Goal: Task Accomplishment & Management: Use online tool/utility

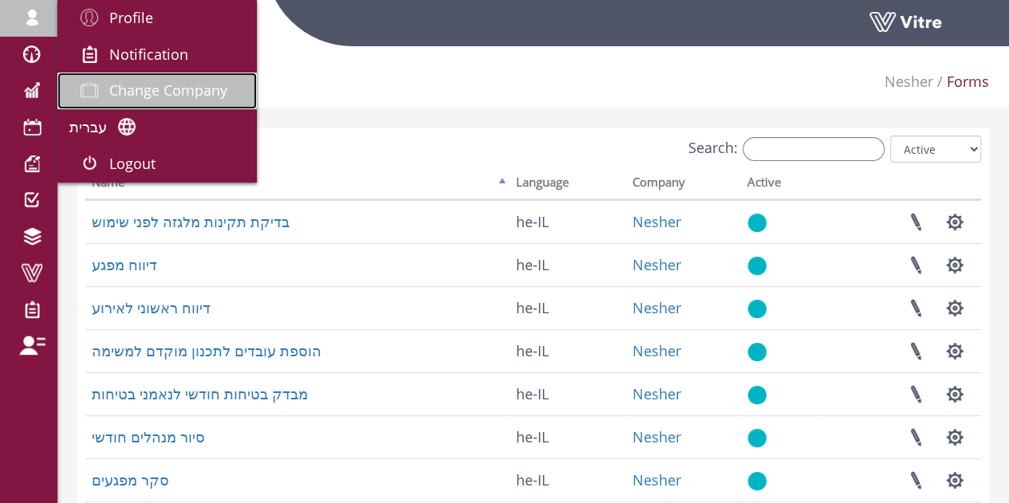
click at [170, 86] on span "Change Company" at bounding box center [168, 90] width 118 height 19
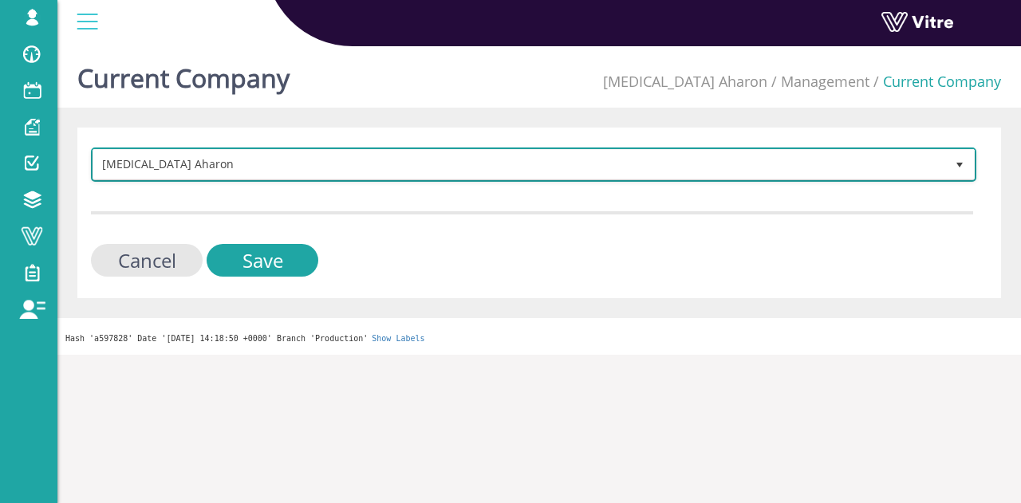
click at [153, 164] on span "Chemo Aharon" at bounding box center [519, 164] width 852 height 29
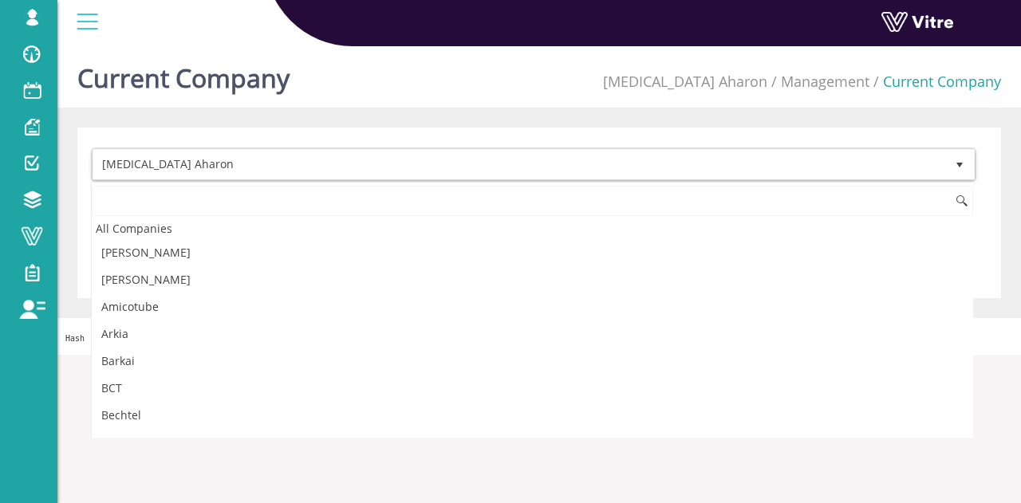
scroll to position [97, 0]
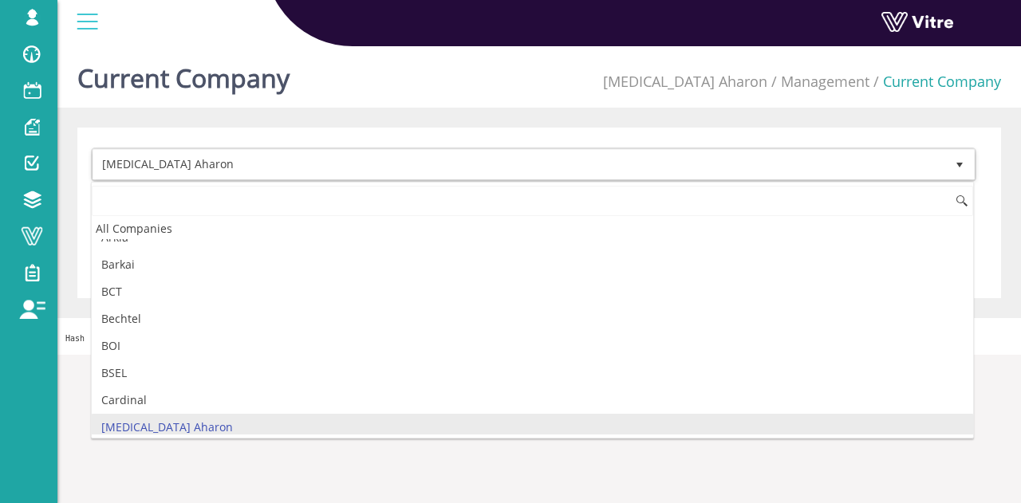
type input "י"
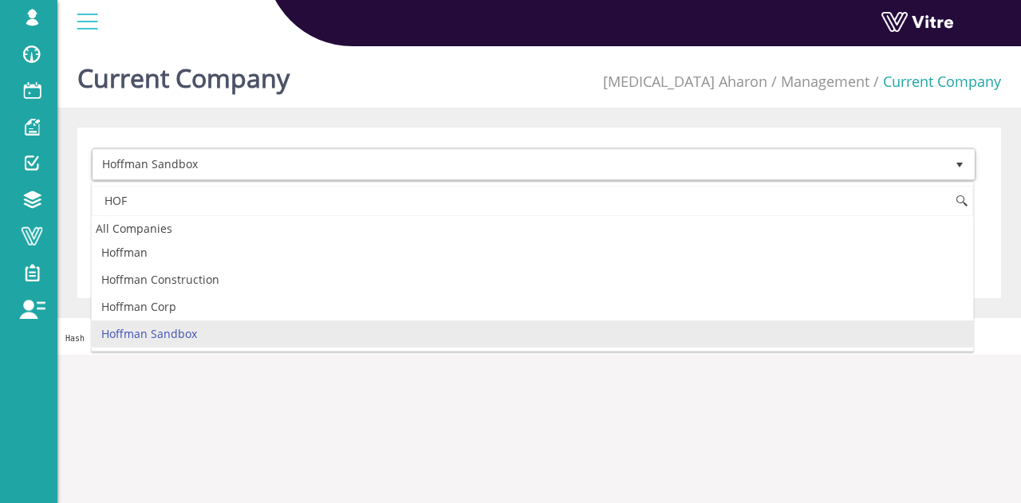
click at [150, 337] on li "Hoffman Sandbox" at bounding box center [532, 334] width 881 height 27
type input "HOF"
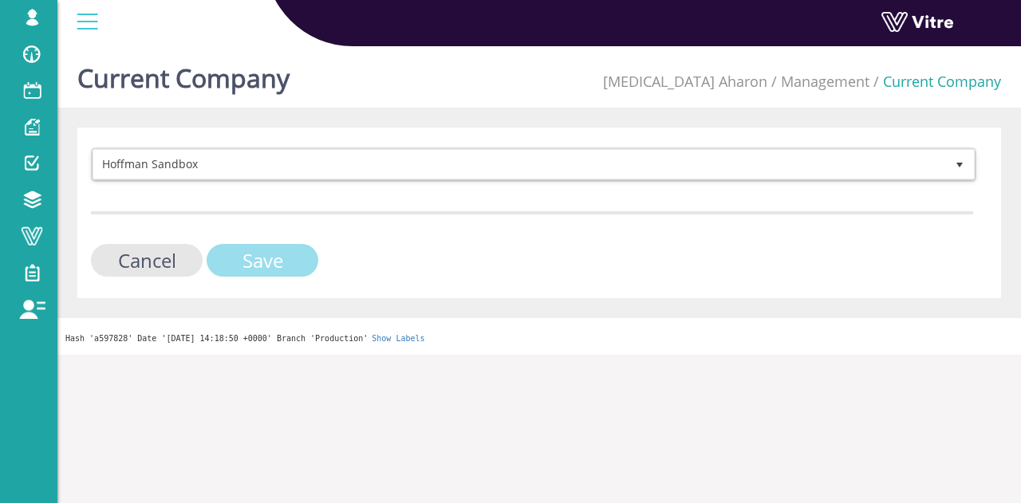
click at [246, 254] on input "Save" at bounding box center [263, 260] width 112 height 33
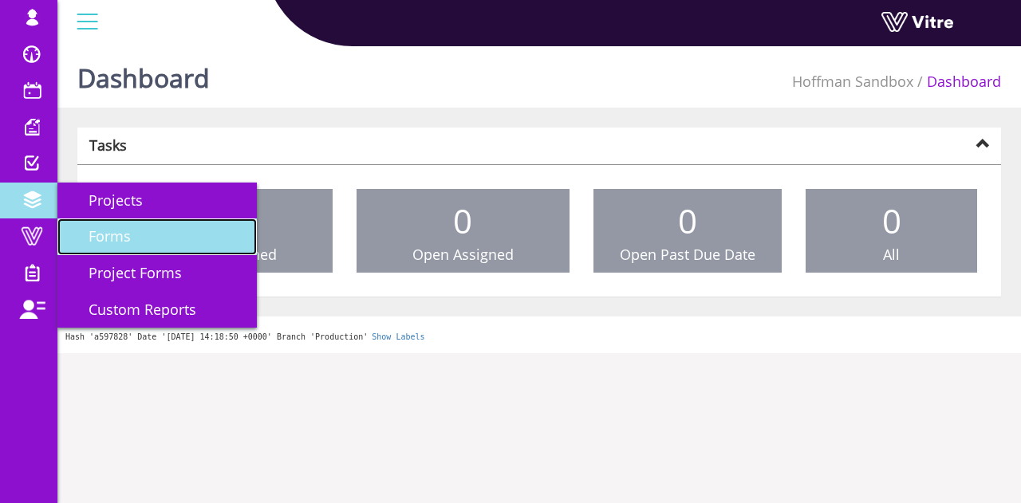
click at [120, 237] on span "Forms" at bounding box center [99, 236] width 61 height 19
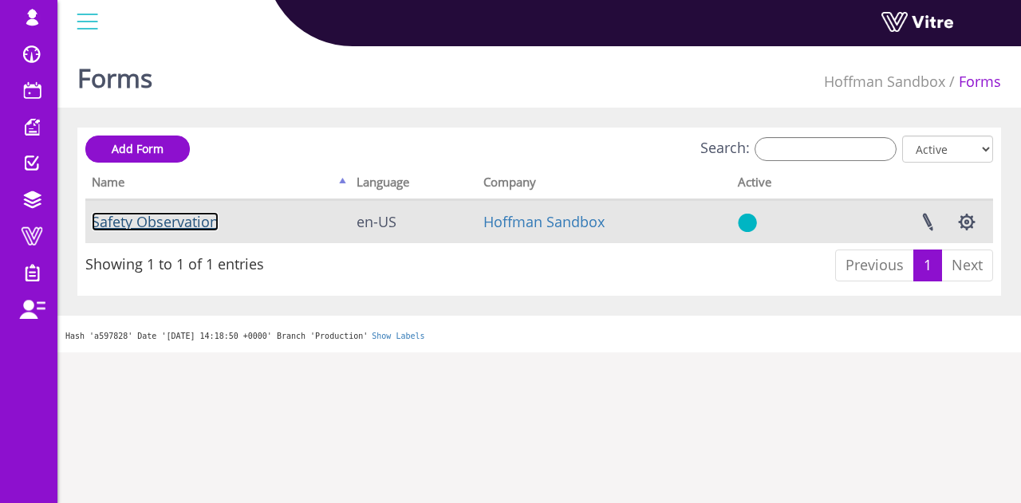
click at [183, 221] on link "Safety Observation" at bounding box center [155, 221] width 127 height 19
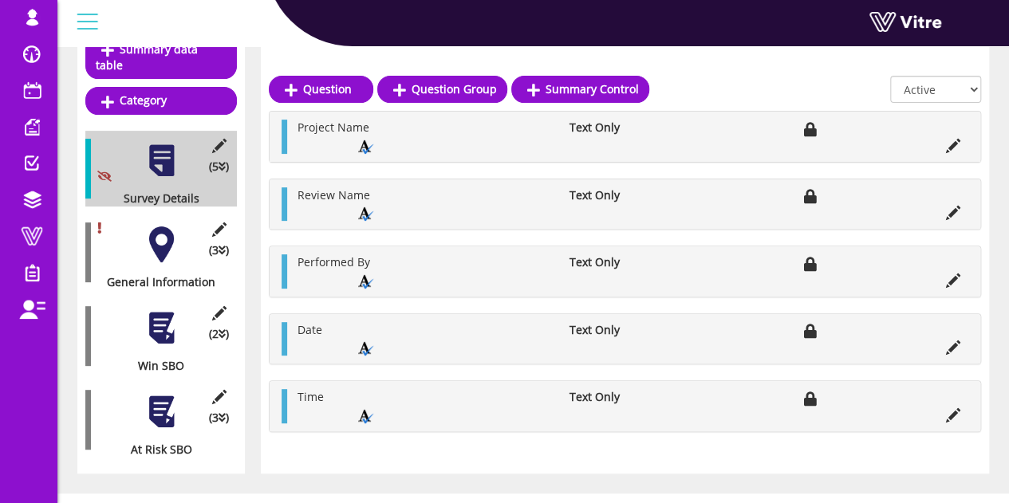
scroll to position [203, 0]
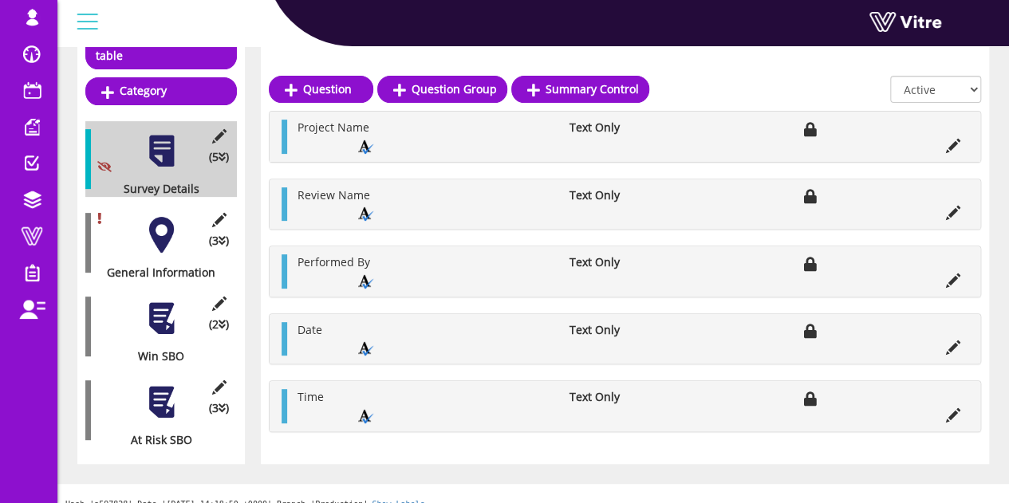
click at [159, 219] on div at bounding box center [162, 235] width 36 height 36
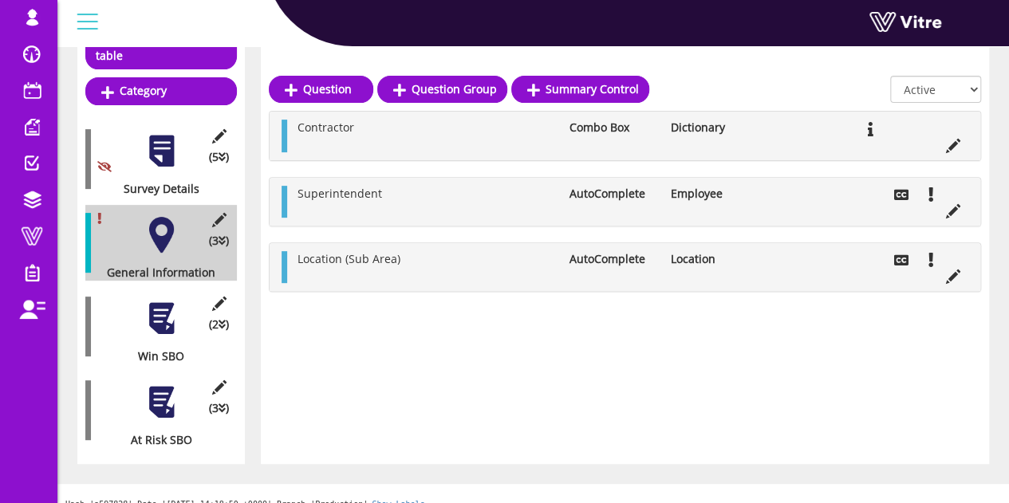
click at [158, 307] on div at bounding box center [162, 319] width 36 height 36
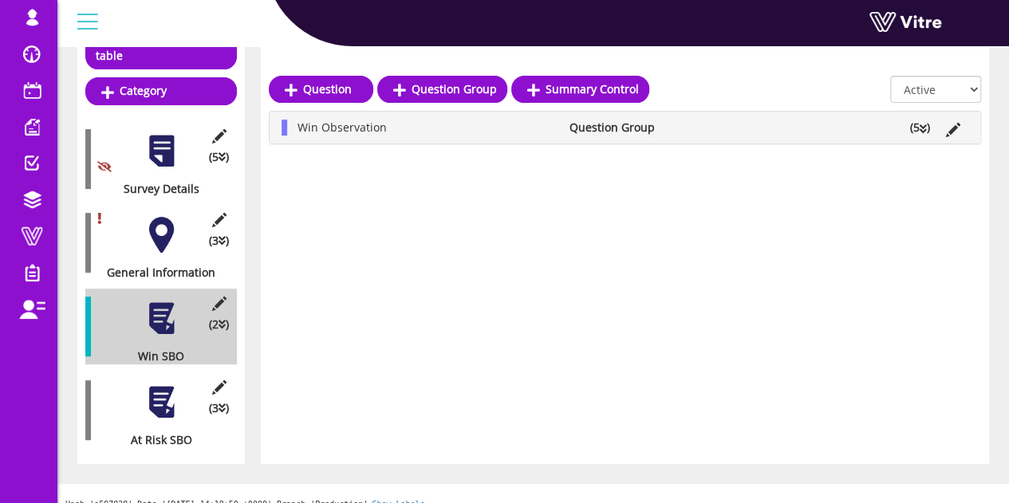
click at [926, 132] on icon at bounding box center [923, 129] width 7 height 11
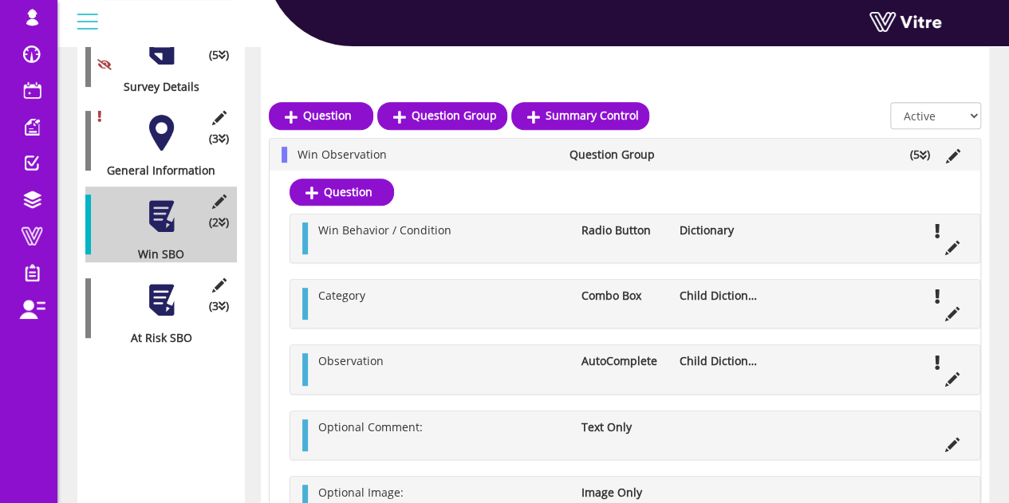
scroll to position [333, 0]
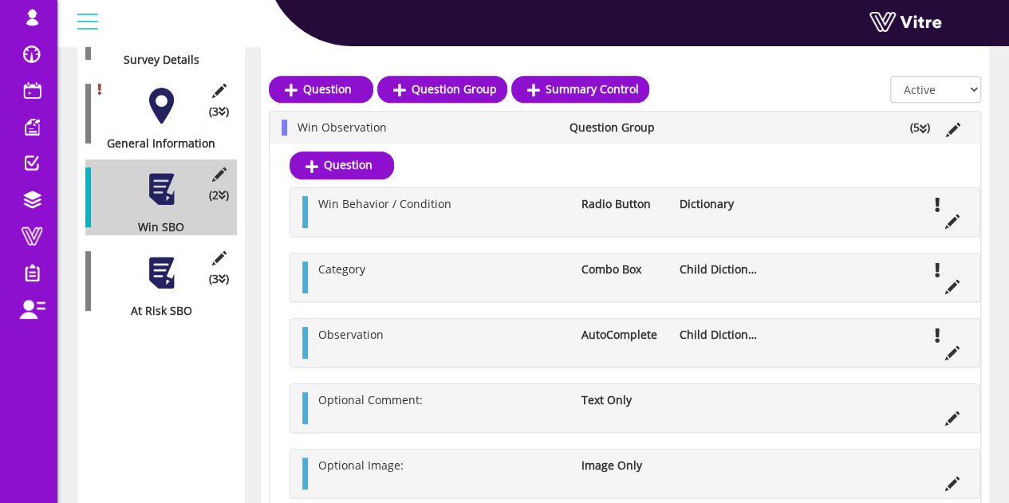
click at [168, 255] on div at bounding box center [162, 273] width 36 height 36
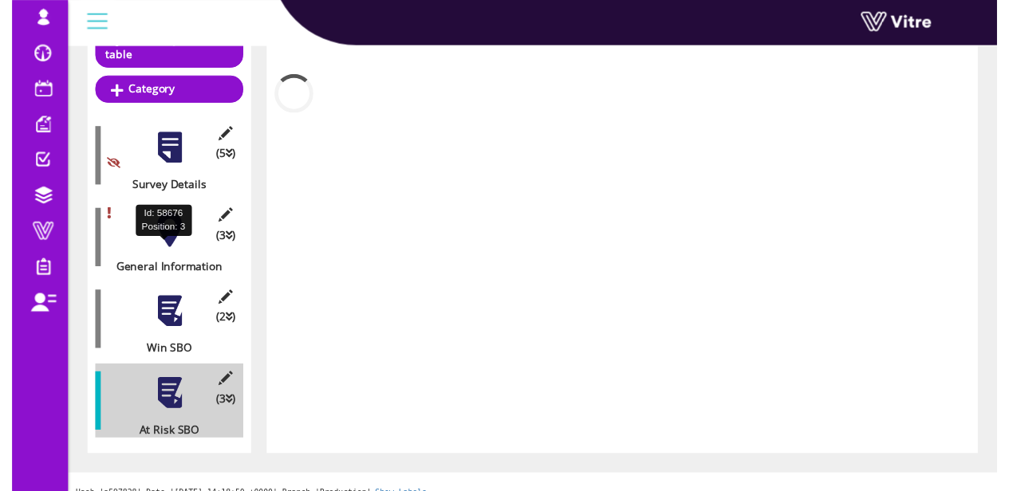
scroll to position [215, 0]
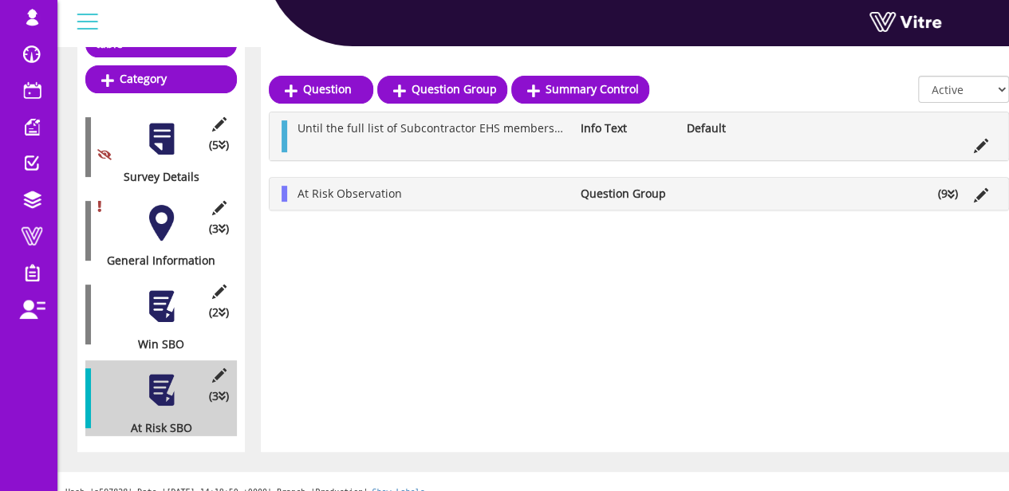
click at [946, 197] on li "(9 )" at bounding box center [948, 194] width 36 height 16
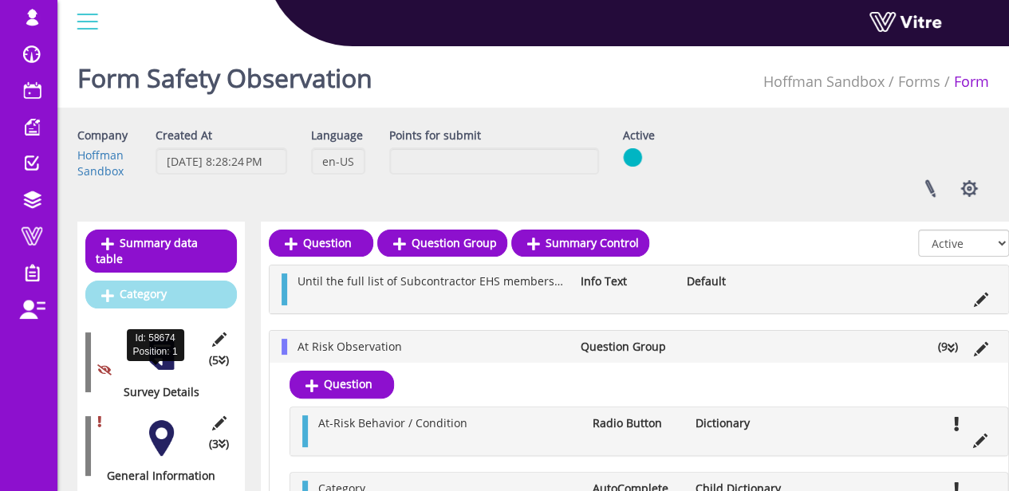
scroll to position [0, 0]
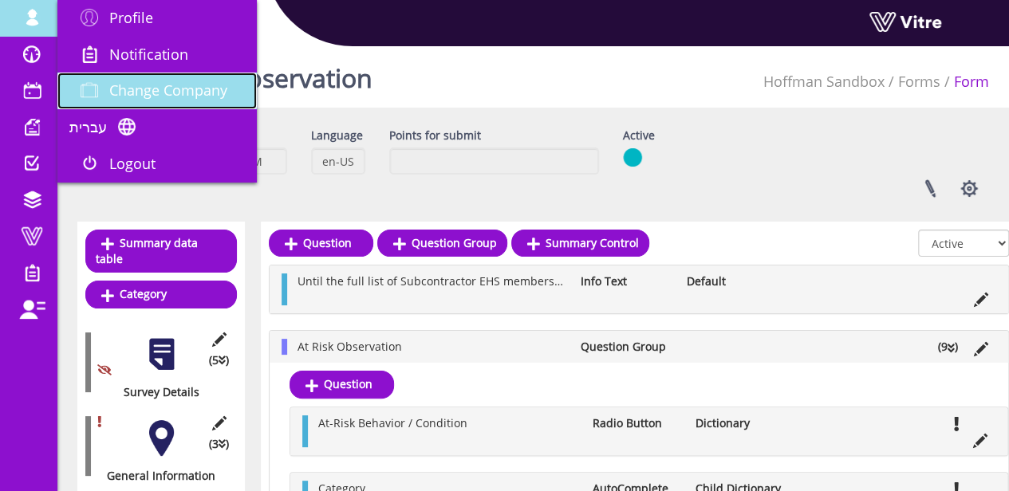
click at [163, 89] on span "Change Company" at bounding box center [168, 90] width 118 height 19
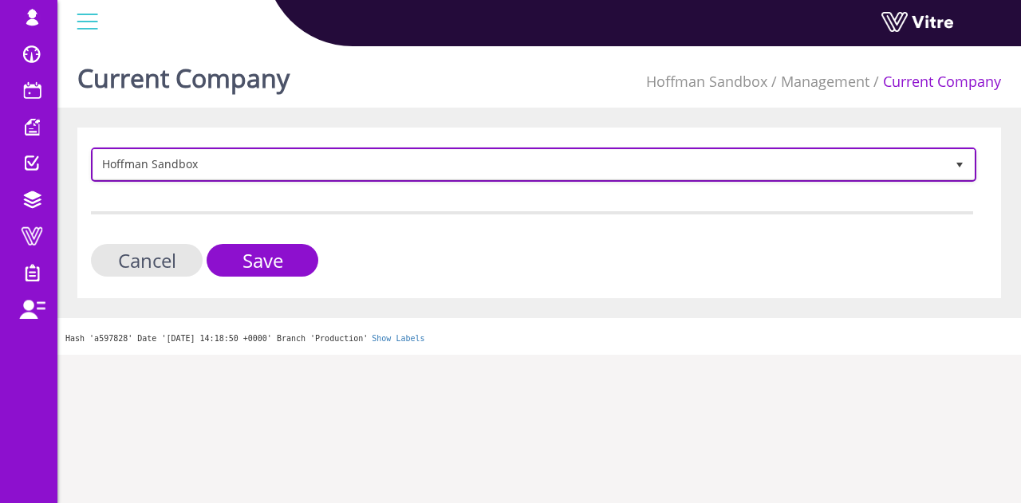
click at [170, 165] on span "Hoffman Sandbox" at bounding box center [519, 164] width 852 height 29
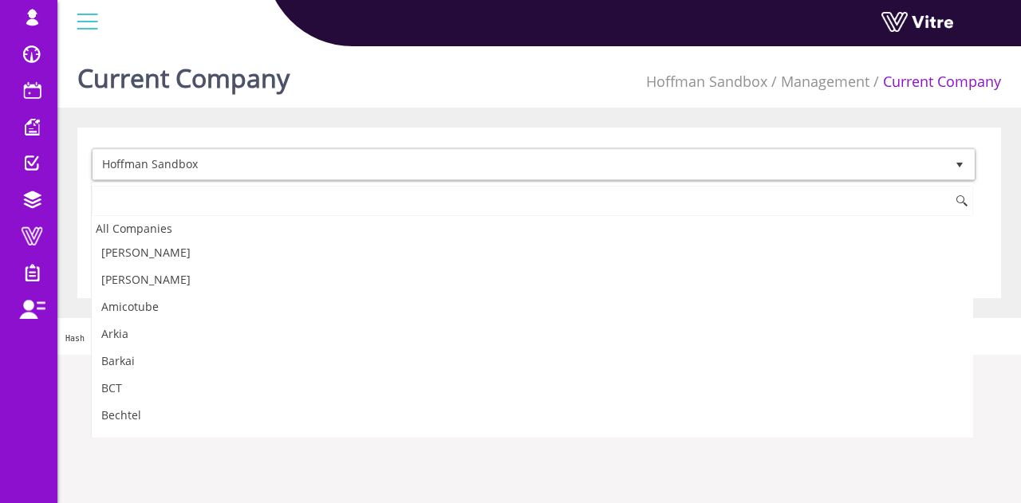
scroll to position [708, 0]
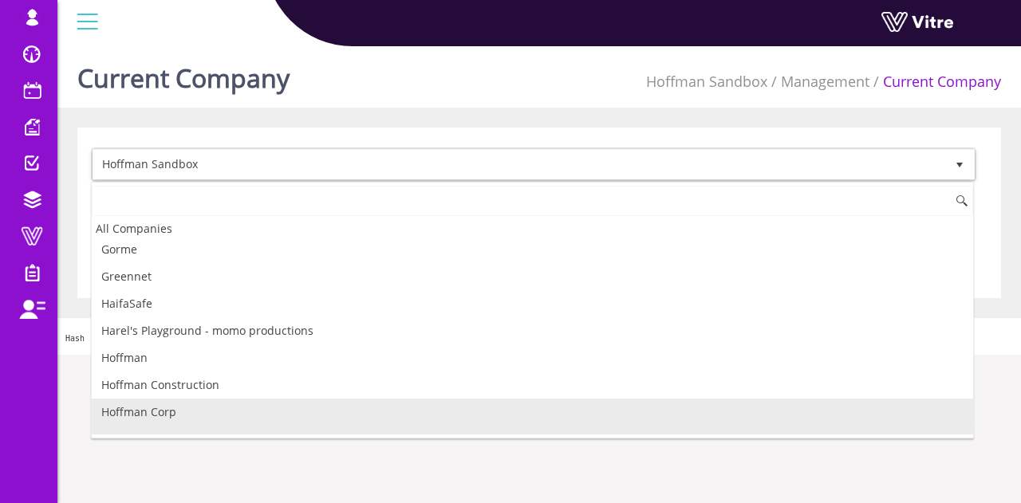
click at [163, 399] on li "Hoffman Corp" at bounding box center [532, 412] width 881 height 27
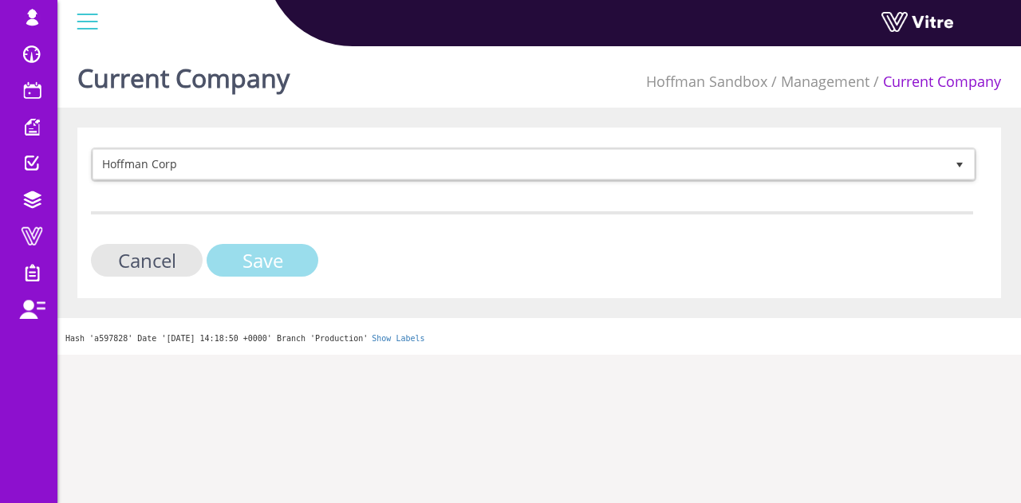
click at [263, 254] on input "Save" at bounding box center [263, 260] width 112 height 33
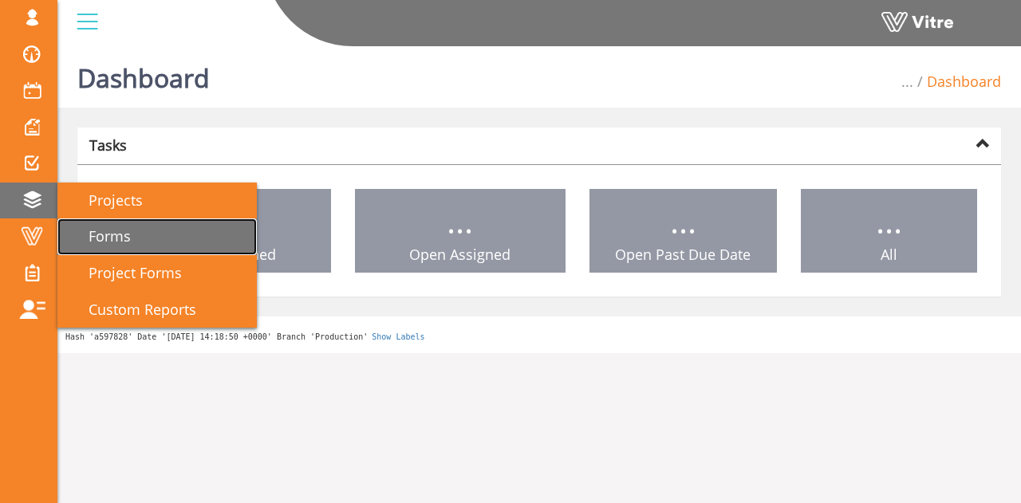
click at [137, 231] on link "Forms" at bounding box center [156, 237] width 199 height 37
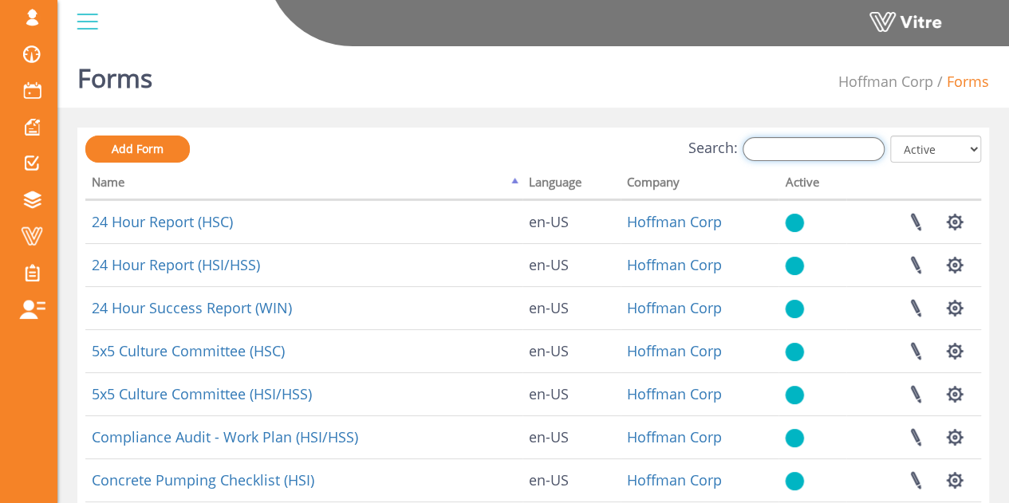
click at [846, 144] on input "Search:" at bounding box center [814, 149] width 142 height 24
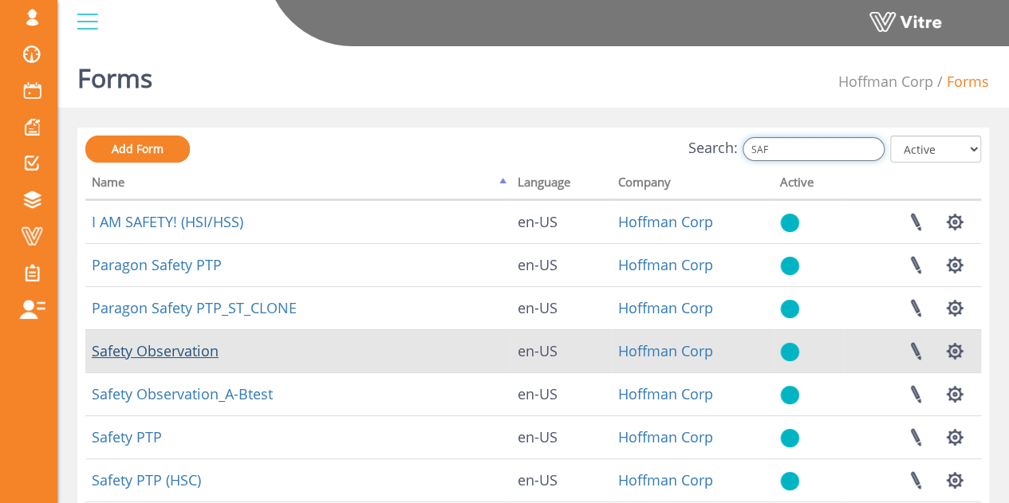
type input "SAF"
click at [187, 349] on link "Safety Observation" at bounding box center [155, 350] width 127 height 19
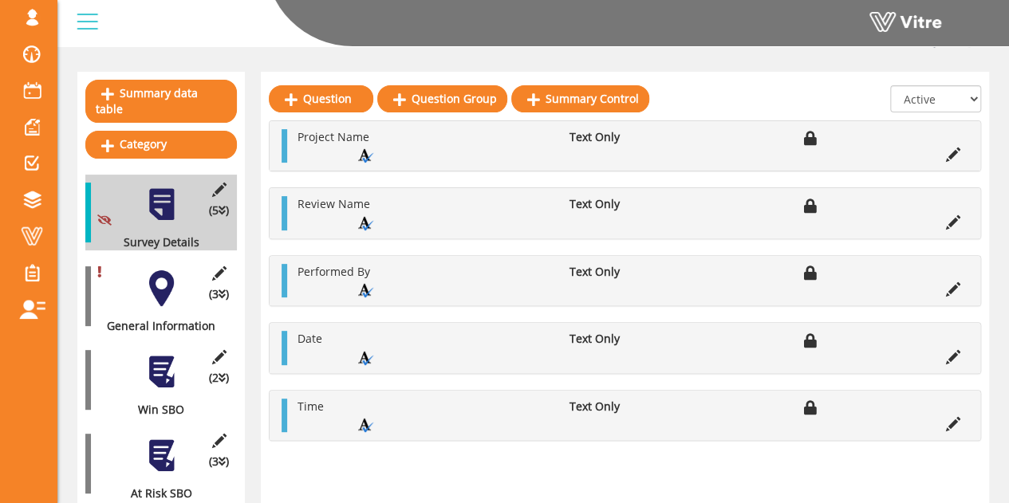
scroll to position [160, 0]
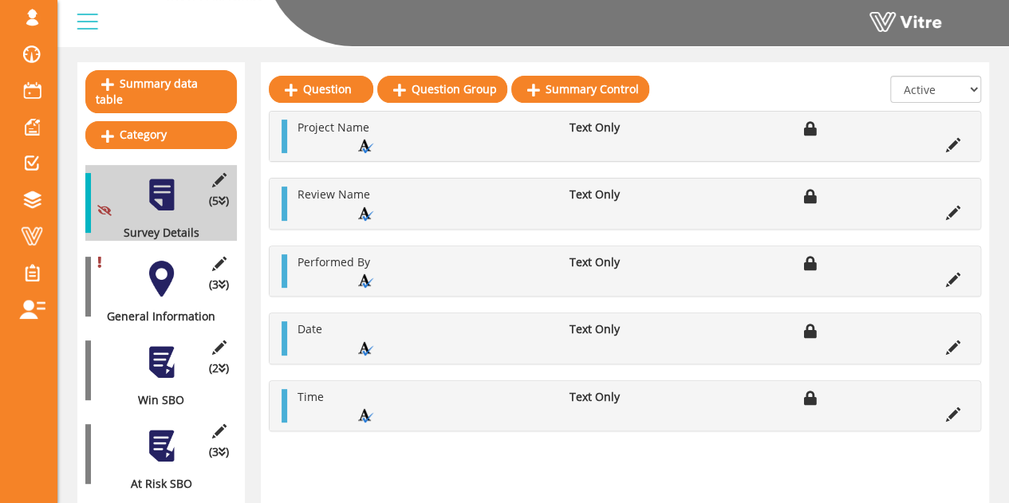
click at [160, 263] on div at bounding box center [162, 279] width 36 height 36
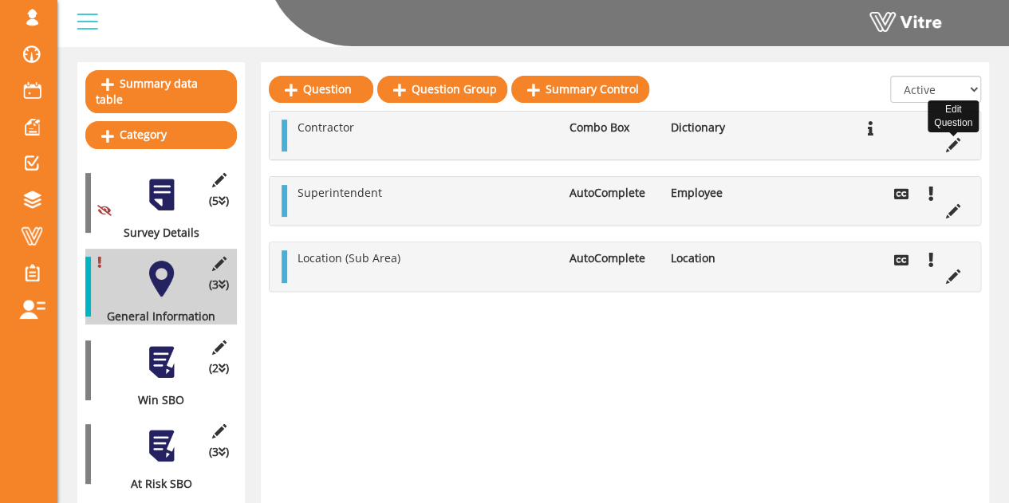
click at [954, 148] on icon at bounding box center [953, 145] width 14 height 14
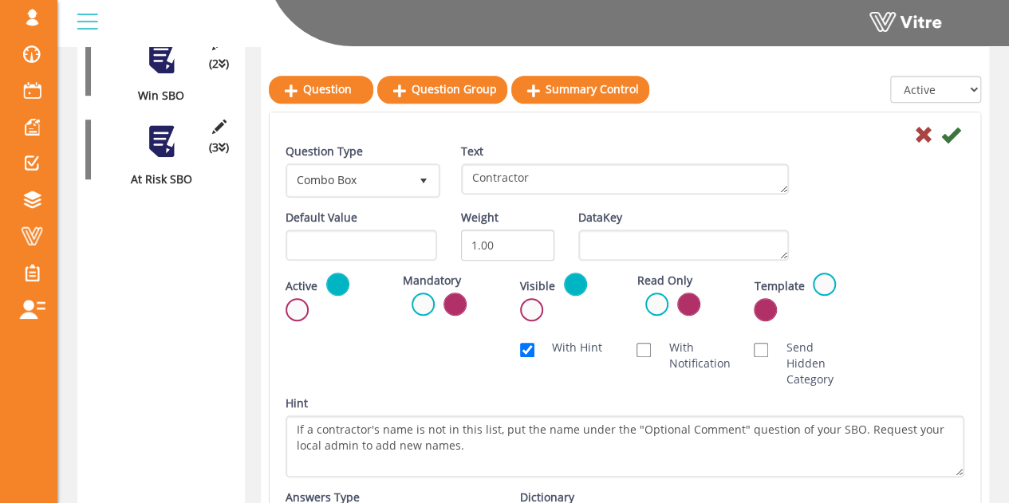
scroll to position [654, 0]
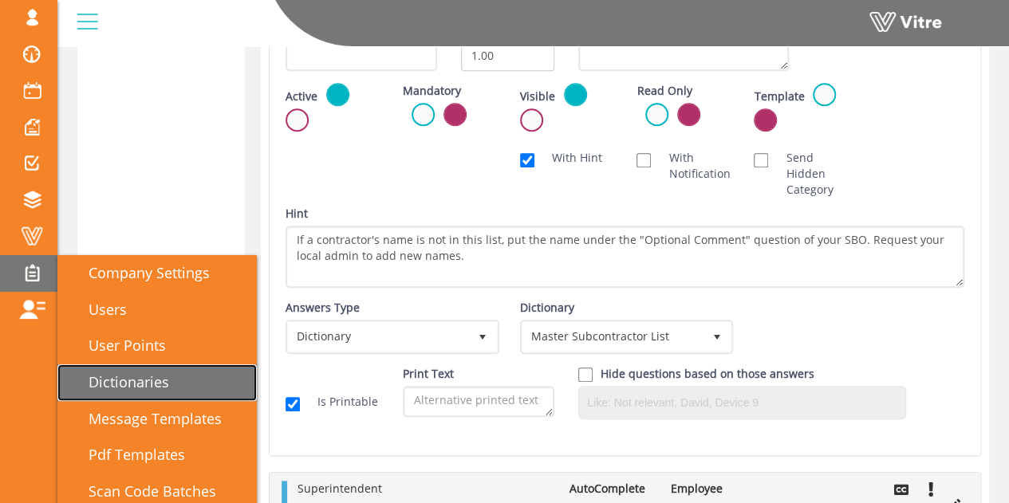
click at [127, 378] on span "Dictionaries" at bounding box center [119, 382] width 100 height 19
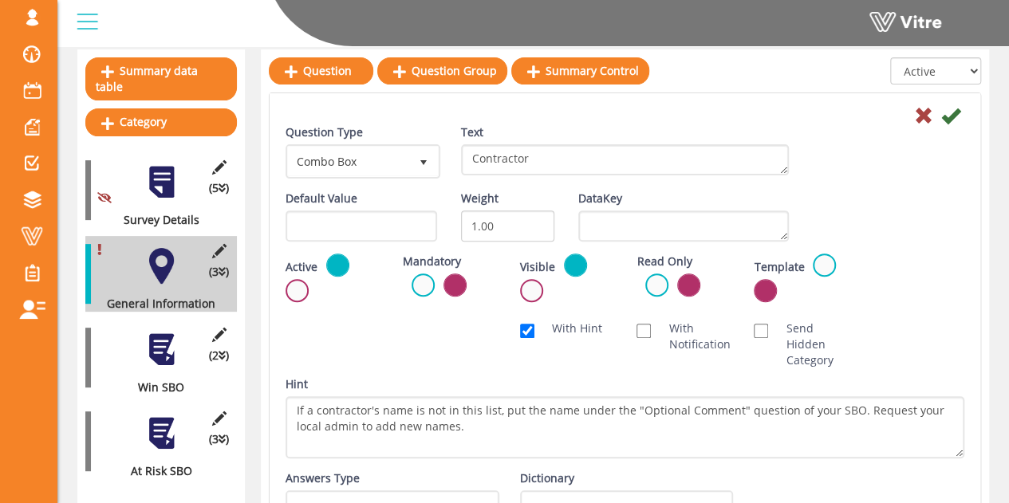
scroll to position [175, 0]
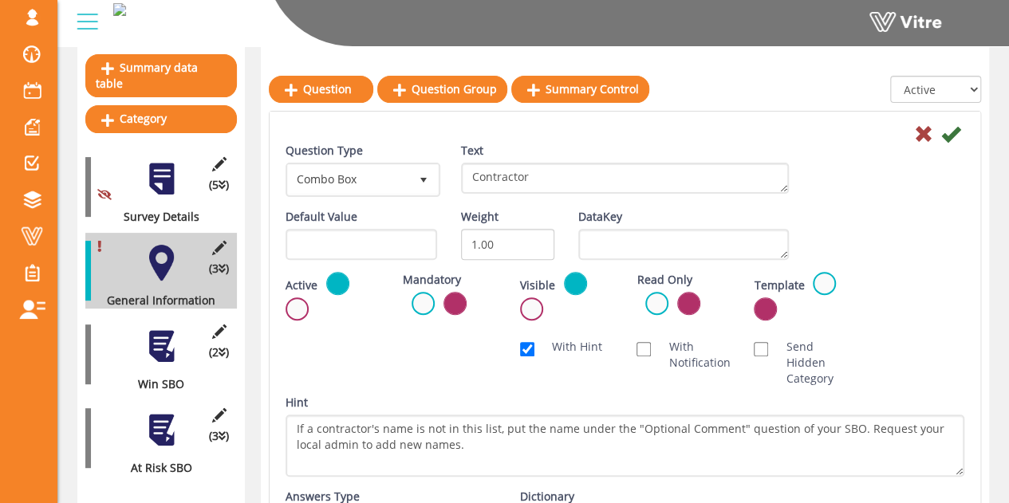
click at [168, 341] on div at bounding box center [162, 347] width 36 height 36
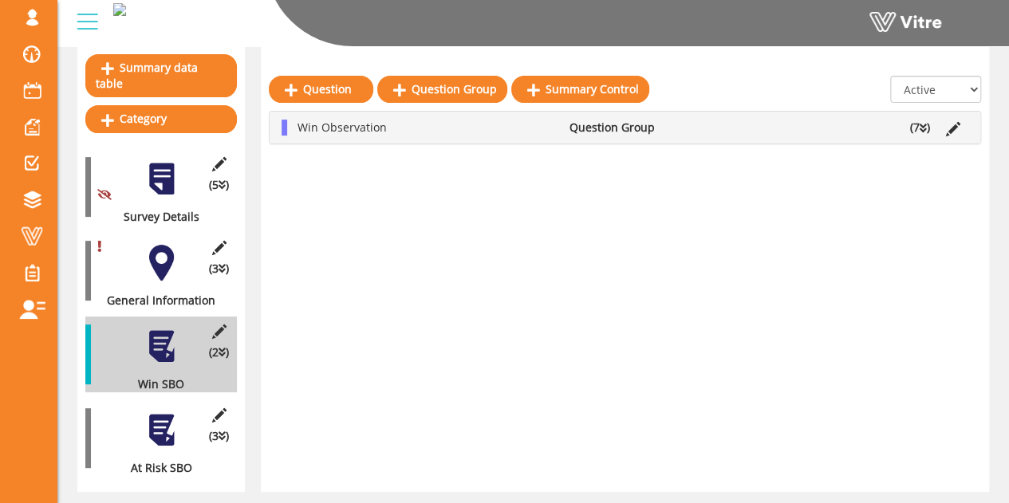
click at [916, 125] on li "(7 )" at bounding box center [920, 128] width 36 height 16
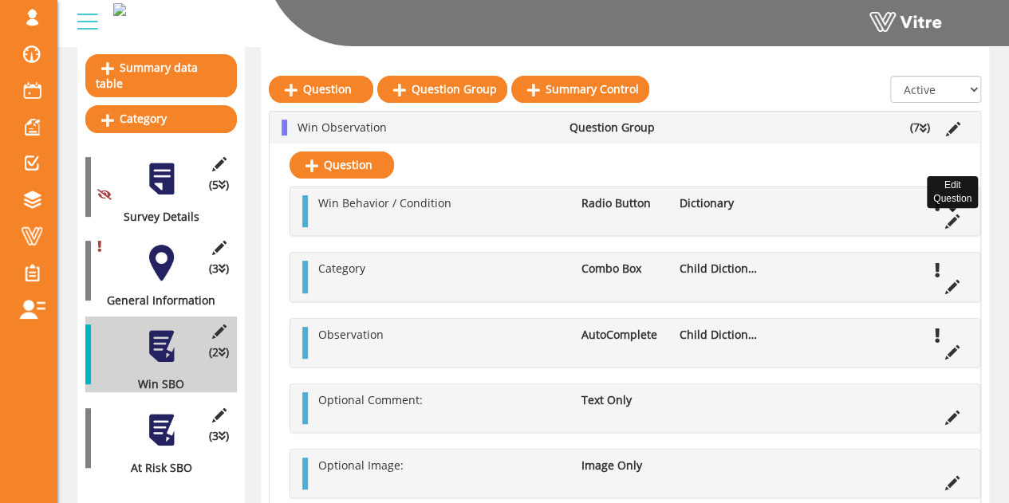
click at [951, 221] on icon at bounding box center [952, 222] width 14 height 14
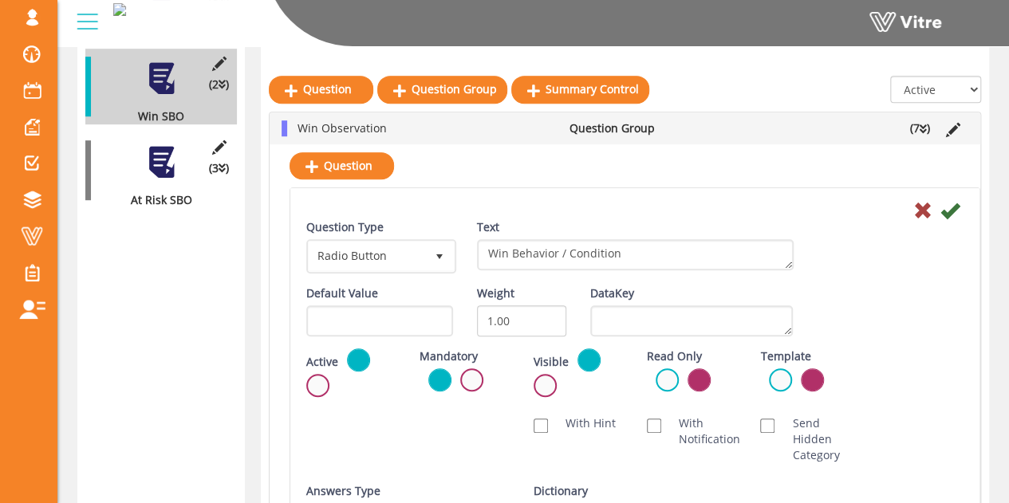
scroll to position [415, 0]
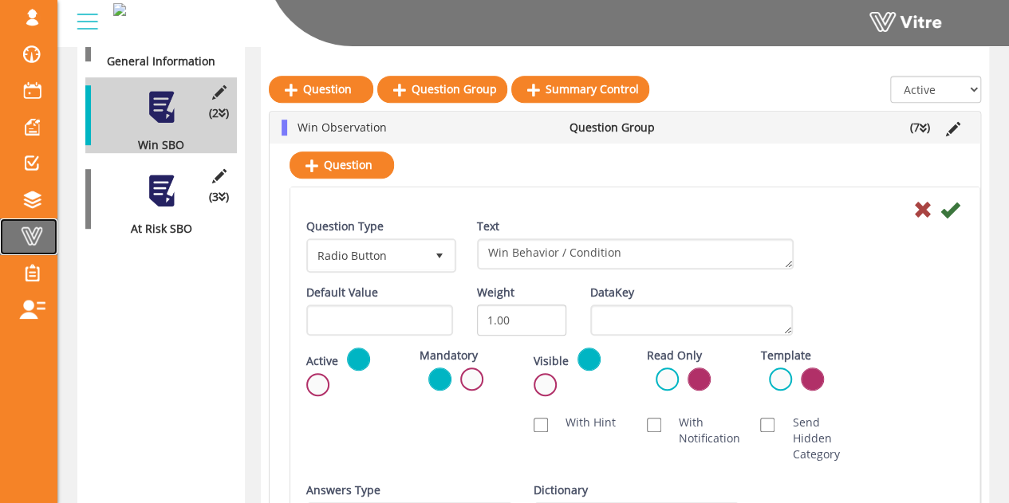
click at [36, 239] on span at bounding box center [32, 236] width 40 height 19
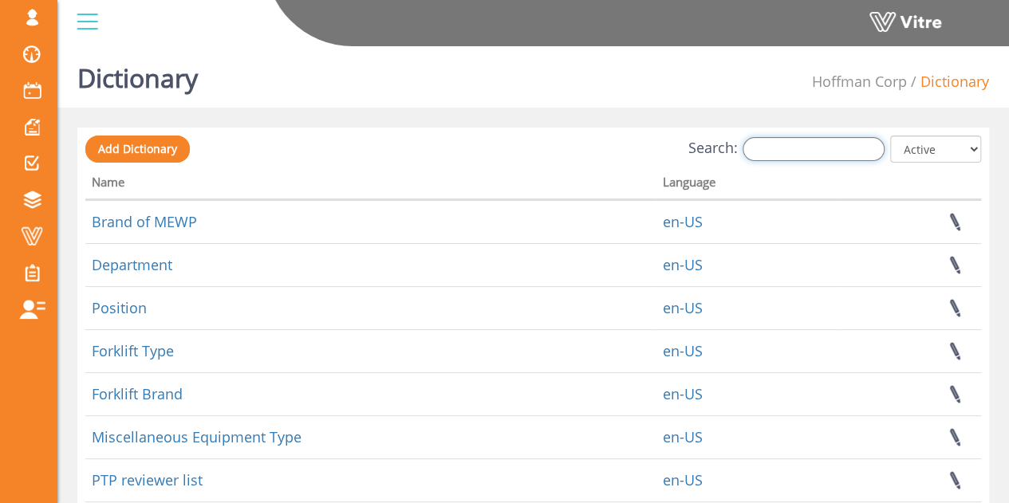
click at [839, 143] on input "Search:" at bounding box center [814, 149] width 142 height 24
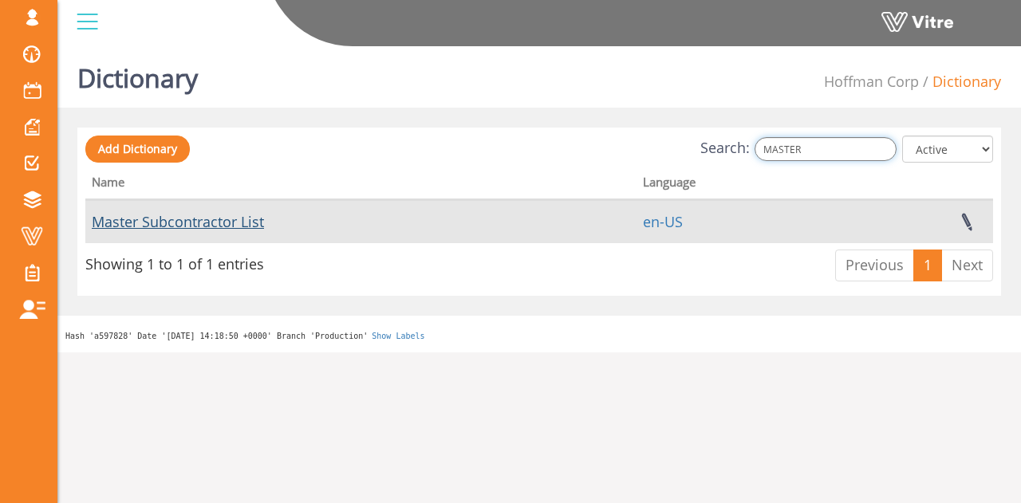
type input "MASTER"
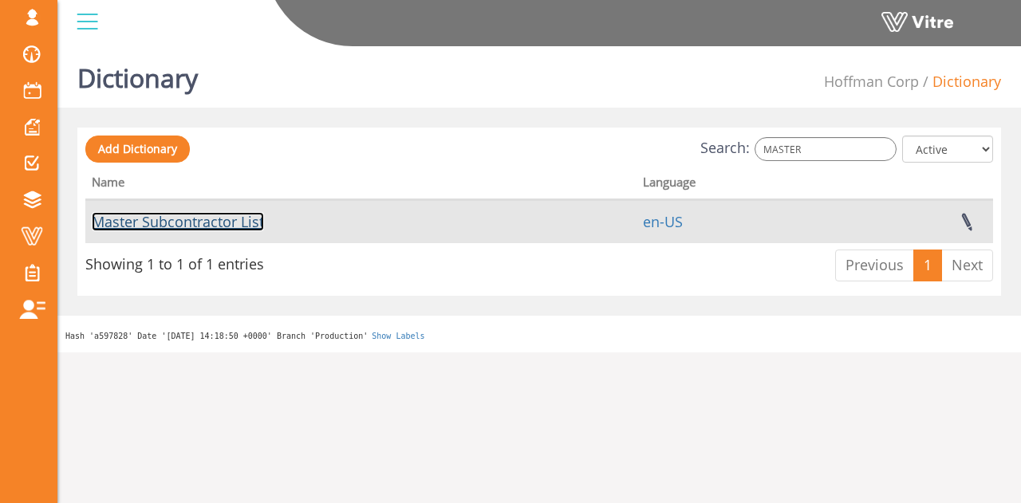
click at [219, 216] on link "Master Subcontractor List" at bounding box center [178, 221] width 172 height 19
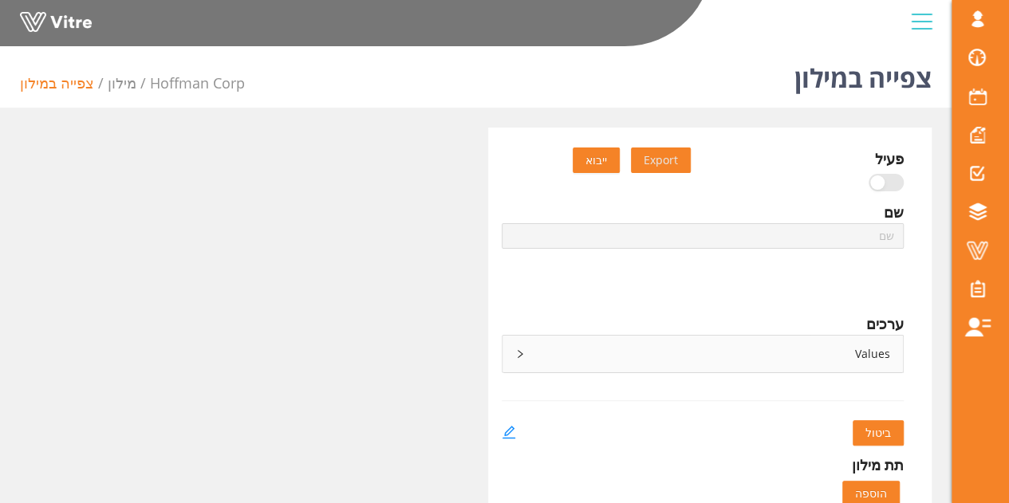
type input "Master Subcontractor List"
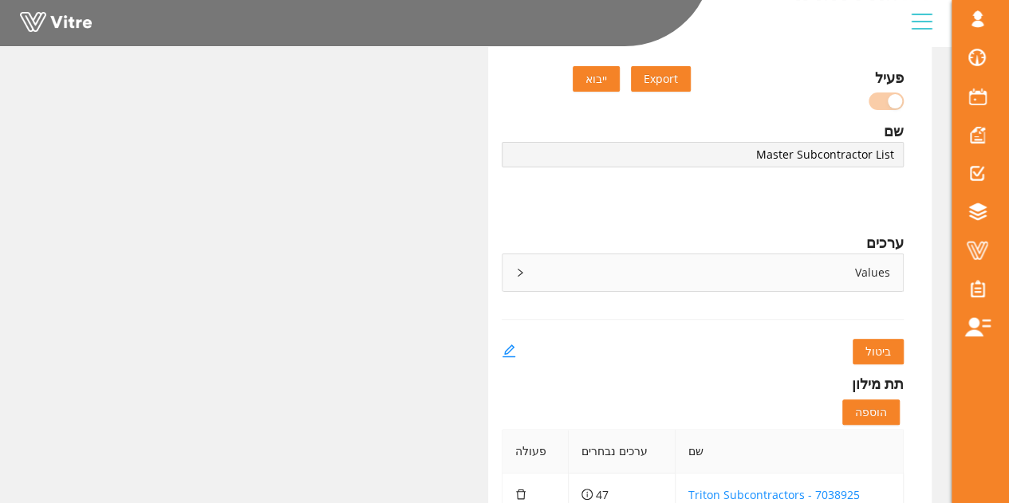
scroll to position [80, 0]
click at [526, 273] on div "Values" at bounding box center [703, 274] width 401 height 37
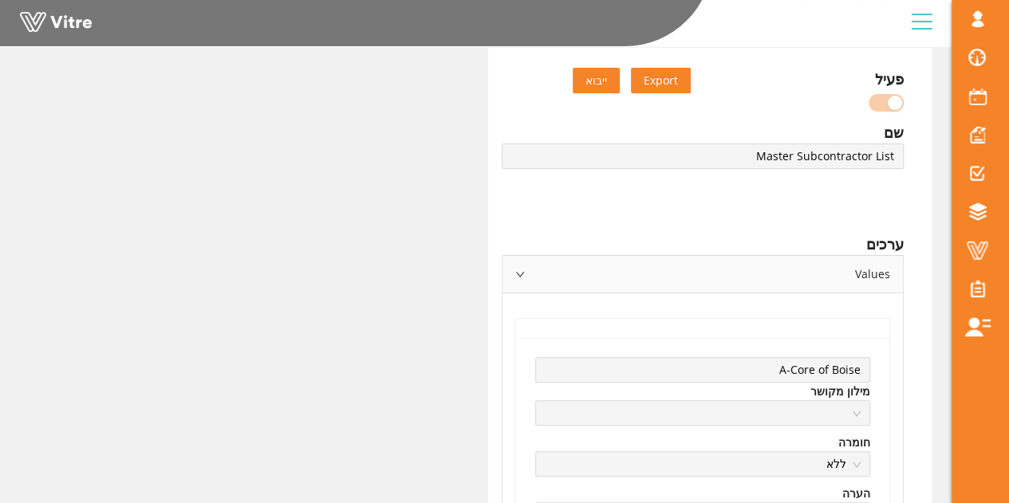
click at [521, 278] on icon "right" at bounding box center [520, 275] width 10 height 10
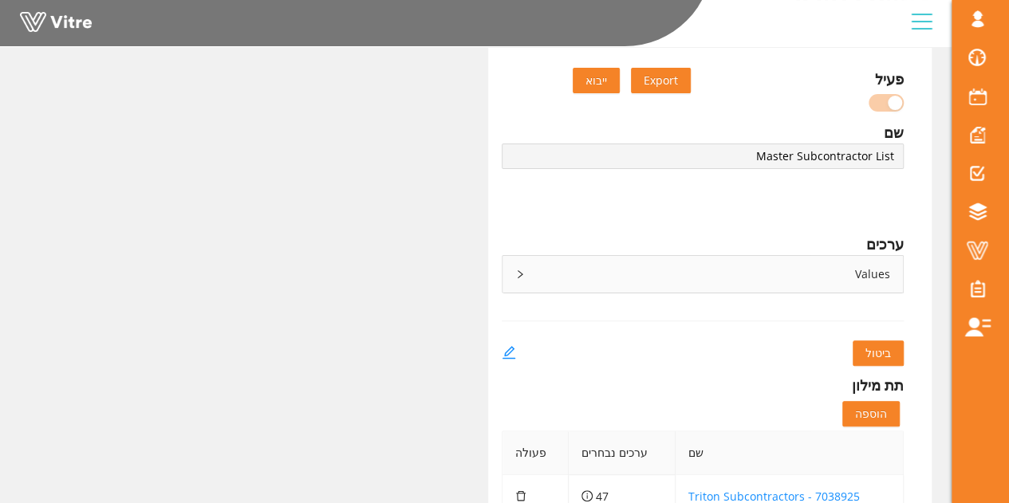
click at [520, 271] on icon "right" at bounding box center [520, 275] width 10 height 10
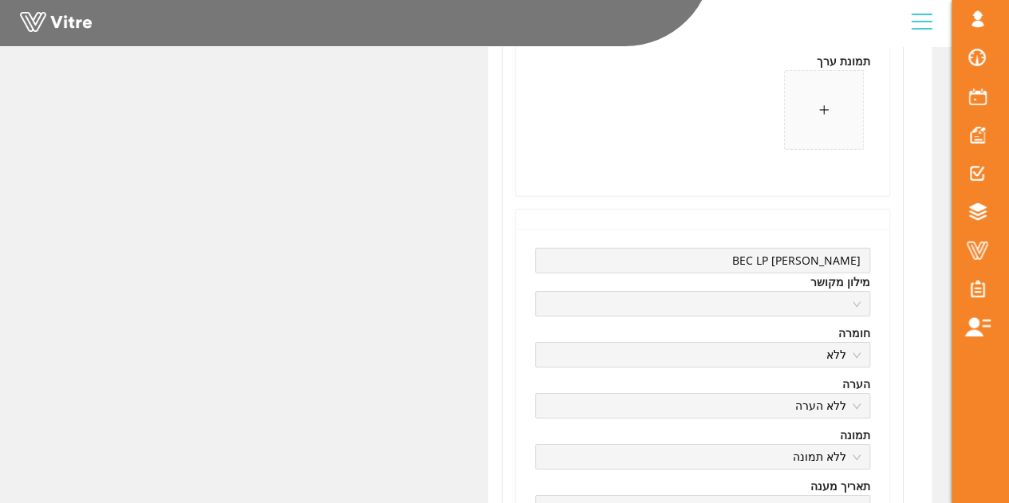
scroll to position [5504, 0]
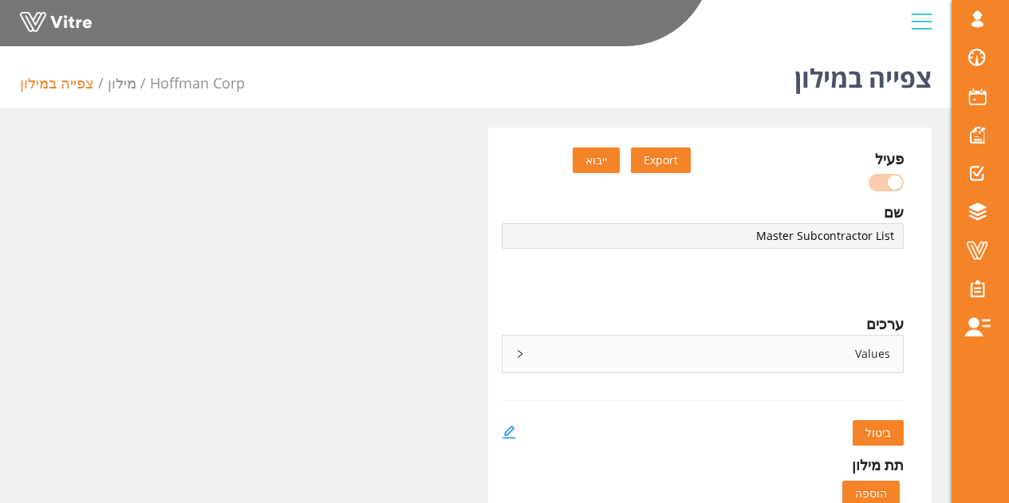
scroll to position [307, 0]
